Goal: Task Accomplishment & Management: Complete application form

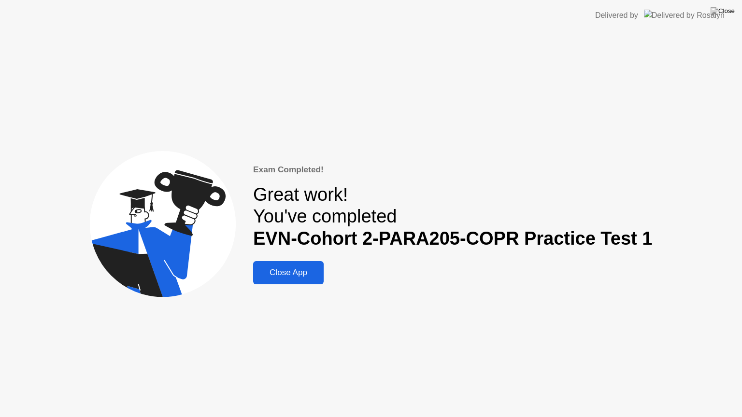
click at [530, 105] on div "Exam Completed! Great work! You've completed EVN-Cohort 2-PARA205-COPR Practice…" at bounding box center [371, 224] width 742 height 386
click at [425, 253] on div "Exam Completed! Great work! You've completed EVN-Cohort 2-PARA205-COPR Practice…" at bounding box center [452, 224] width 399 height 121
click at [729, 15] on img at bounding box center [722, 11] width 24 height 8
